Goal: Transaction & Acquisition: Obtain resource

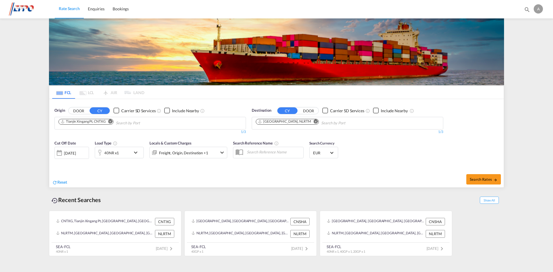
click at [111, 122] on md-icon "Remove" at bounding box center [110, 121] width 4 height 4
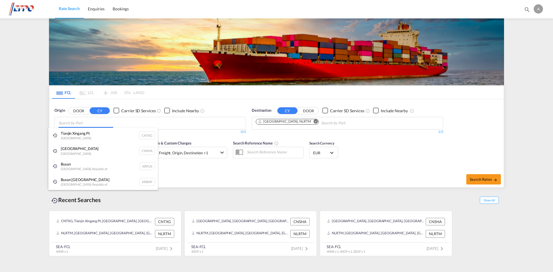
click at [80, 122] on body "Rate Search Enquiries Bookings Rate Search Enquiries Bookings" at bounding box center [276, 136] width 553 height 272
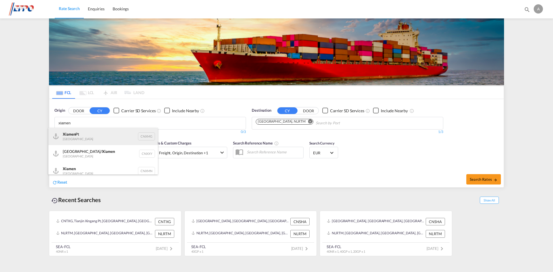
type input "xiamen"
click at [68, 136] on div "Xiamen Pt China CNXMG" at bounding box center [102, 136] width 109 height 17
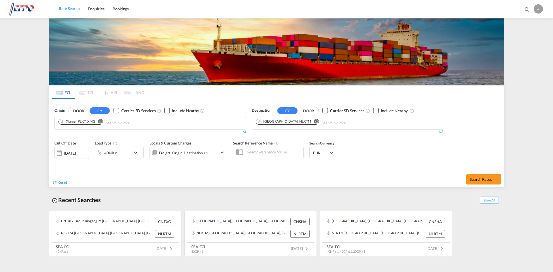
click at [131, 154] on div "40NR x1" at bounding box center [119, 153] width 49 height 12
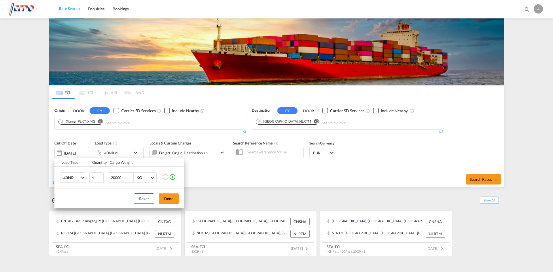
click at [174, 178] on md-icon "icon-plus-circle-outline" at bounding box center [172, 177] width 7 height 7
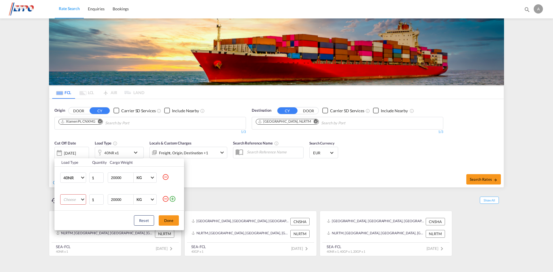
click at [75, 200] on md-select "Choose 20GP 40GP 40HC 45HC 20RE 40RE 40HR 20OT 40OT 20FR 40FR 40NR 20NR 45S 20T…" at bounding box center [73, 199] width 26 height 10
click at [73, 201] on div "20GP" at bounding box center [68, 199] width 10 height 5
click at [178, 200] on td at bounding box center [173, 200] width 22 height 22
click at [171, 200] on md-icon "icon-plus-circle-outline" at bounding box center [172, 199] width 7 height 7
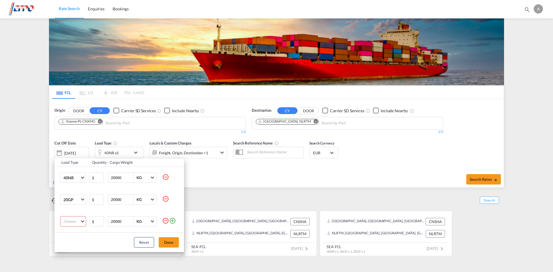
click at [63, 224] on md-select "Choose 20GP 40GP 40HC 45HC 20RE 40RE 40HR 20OT 40OT 20FR 40FR 40NR 20NR 45S 20T…" at bounding box center [73, 221] width 26 height 10
click at [69, 218] on div "40GP" at bounding box center [68, 216] width 10 height 5
click at [166, 177] on md-icon "icon-minus-circle-outline" at bounding box center [165, 177] width 7 height 7
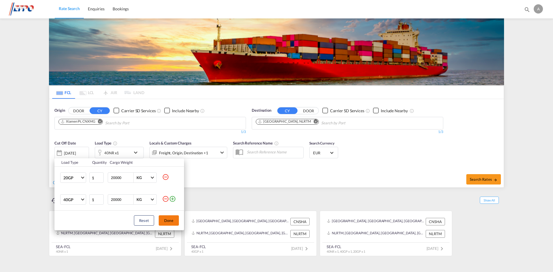
click at [167, 221] on button "Done" at bounding box center [169, 221] width 20 height 10
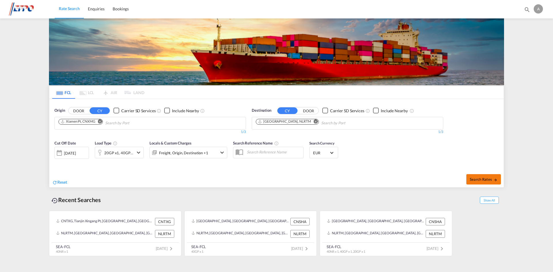
click at [486, 174] on button "Search Rates" at bounding box center [483, 179] width 35 height 10
type input "CNXMG to NLRTM / [DATE]"
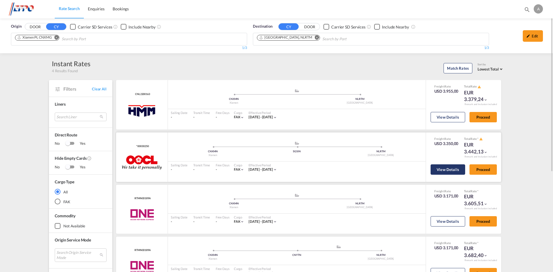
click at [446, 169] on button "View Details" at bounding box center [448, 170] width 35 height 10
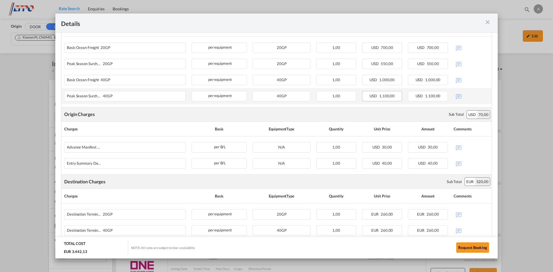
scroll to position [162, 0]
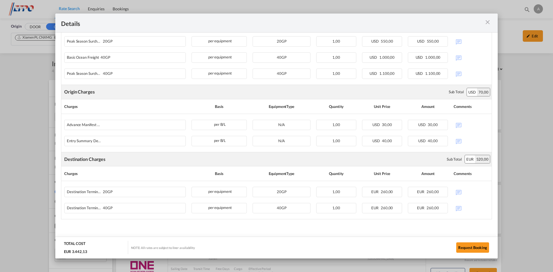
click at [526, 236] on div "Details Port of [GEOGRAPHIC_DATA] CNXMN/Xiamen T/S [GEOGRAPHIC_DATA] Liner/Carr…" at bounding box center [276, 136] width 553 height 272
click at [490, 21] on md-icon "icon-close m-3 fg-AAA8AD cursor" at bounding box center [487, 22] width 7 height 7
